Goal: Information Seeking & Learning: Learn about a topic

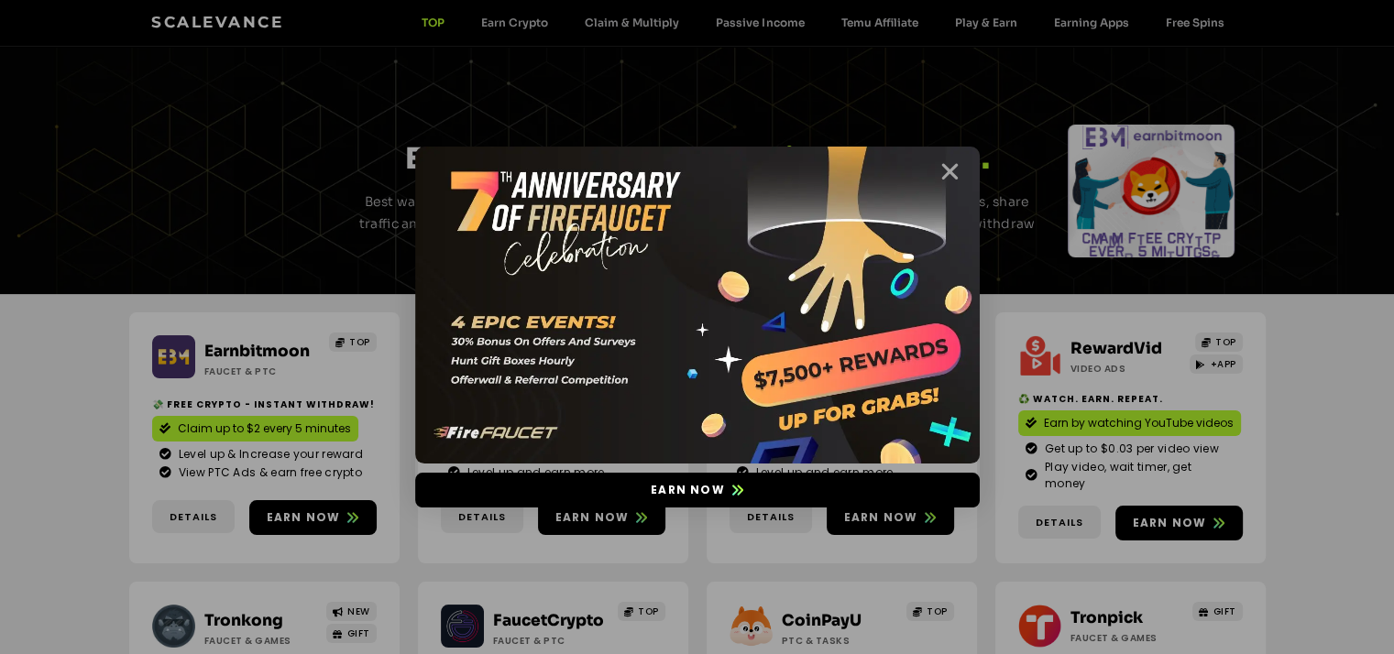
click at [951, 173] on icon "Close" at bounding box center [949, 171] width 23 height 23
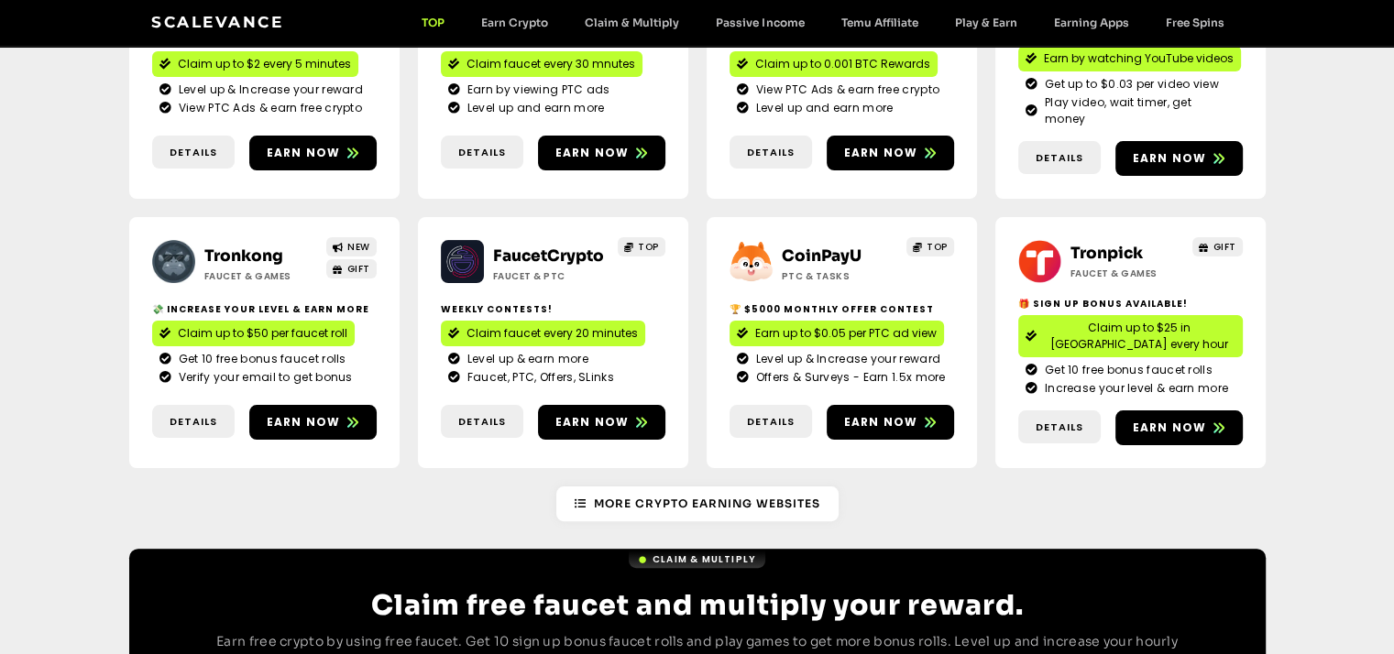
scroll to position [367, 0]
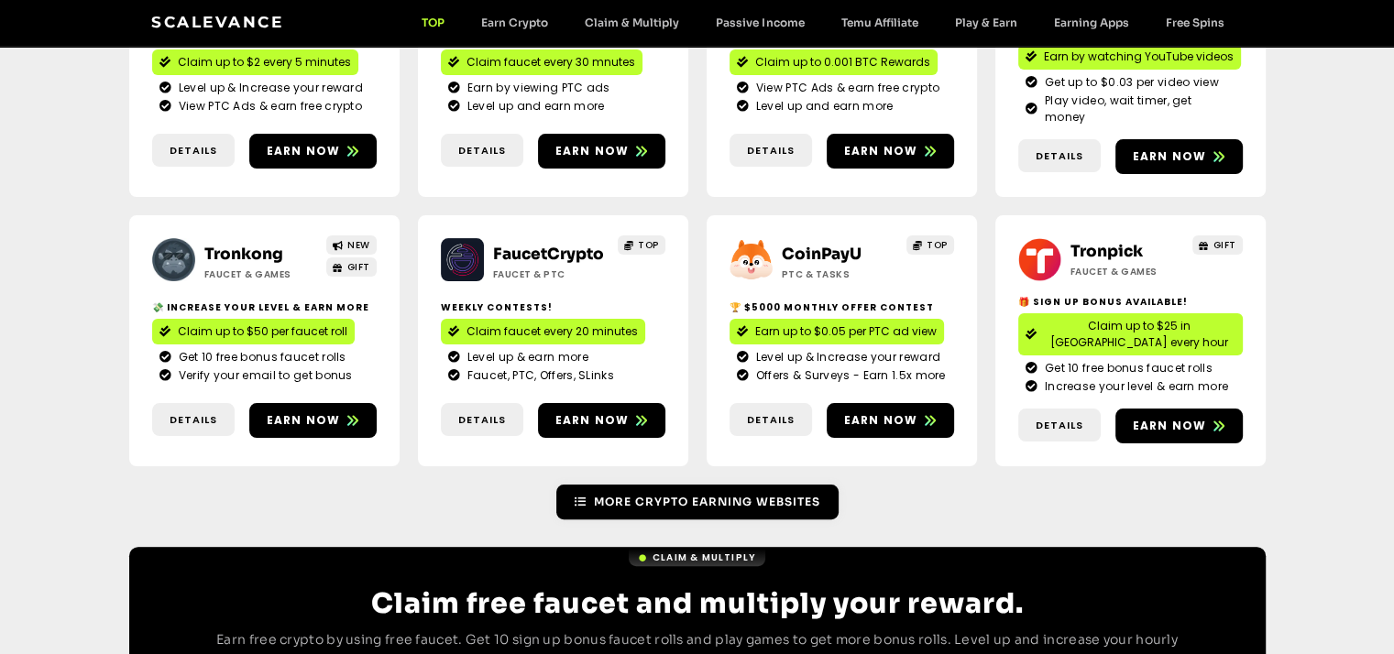
click at [735, 494] on span "More Crypto Earning Websites" at bounding box center [707, 502] width 226 height 16
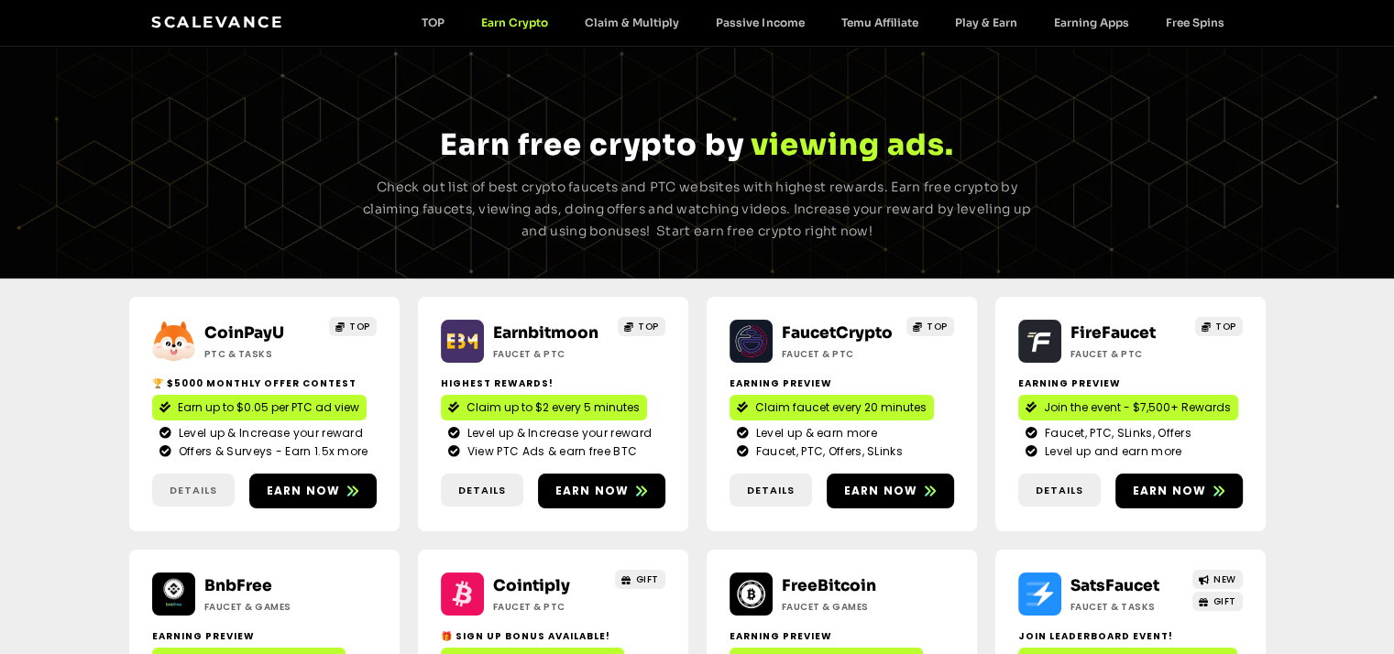
click at [171, 491] on span "Details" at bounding box center [194, 491] width 48 height 16
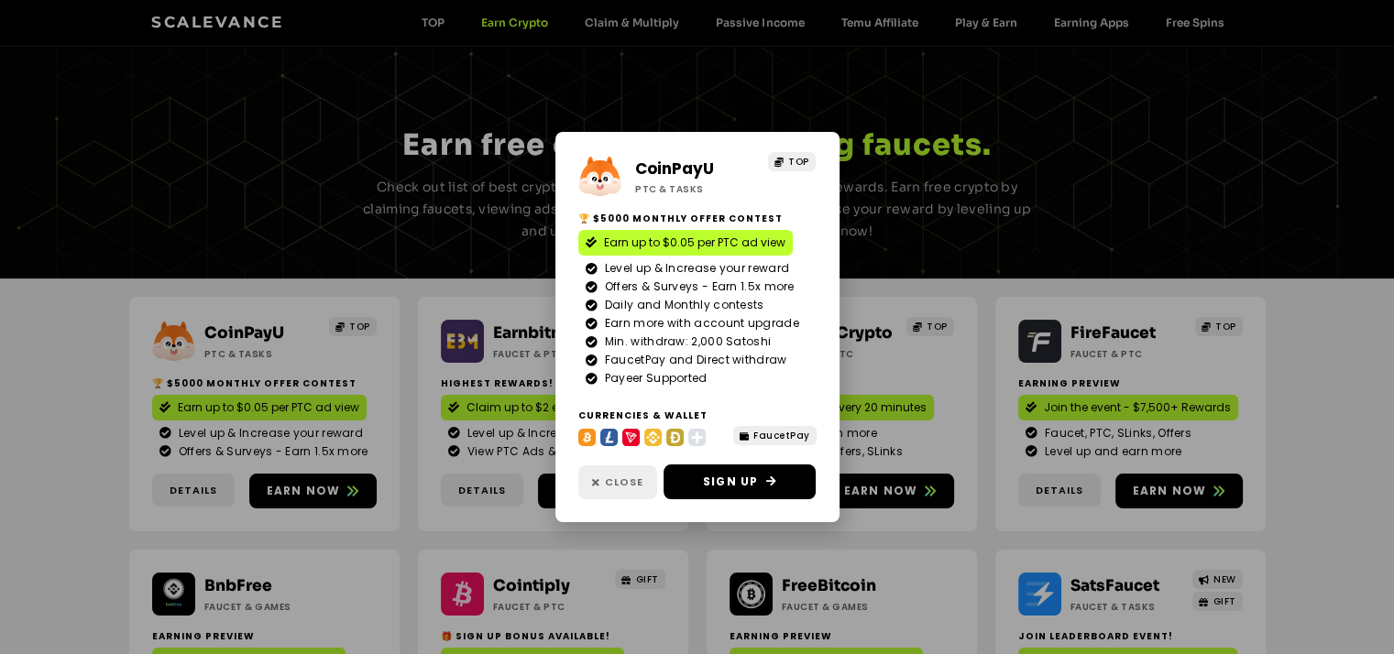
click at [633, 474] on link "Close" at bounding box center [617, 483] width 79 height 34
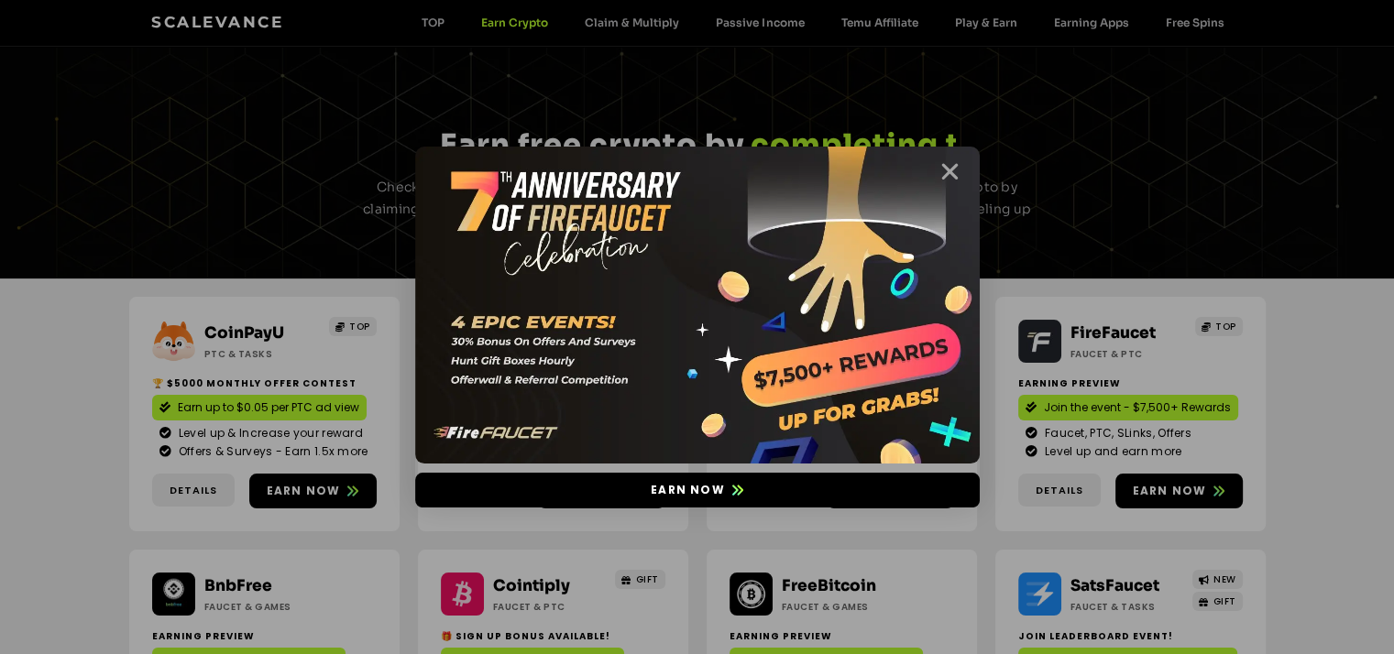
click at [952, 172] on icon "Close" at bounding box center [949, 171] width 23 height 23
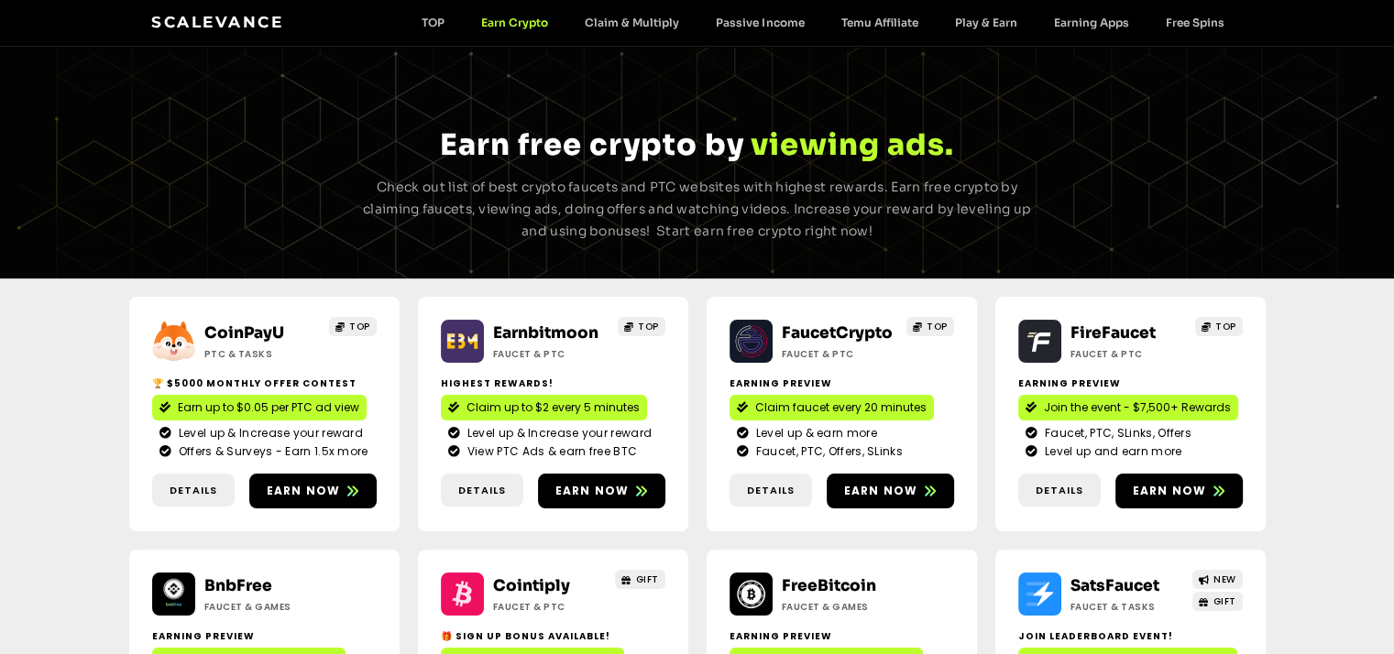
click at [490, 511] on div "Earnbitmoon Faucet & PTC TOP Highest Rewards! Claim up to $2 every 5 minutes Le…" at bounding box center [553, 414] width 270 height 235
click at [490, 491] on span "Details" at bounding box center [482, 491] width 48 height 16
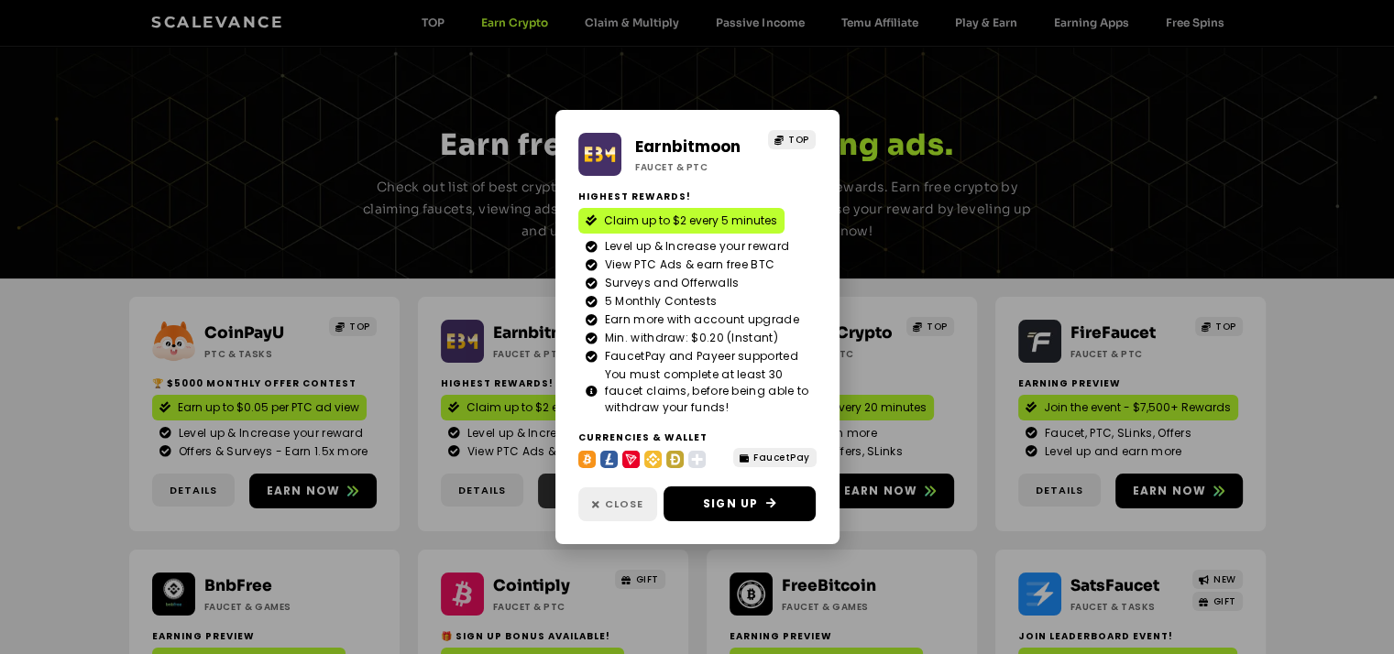
click at [610, 505] on span "Close" at bounding box center [624, 505] width 38 height 16
